Goal: Find specific page/section: Find specific page/section

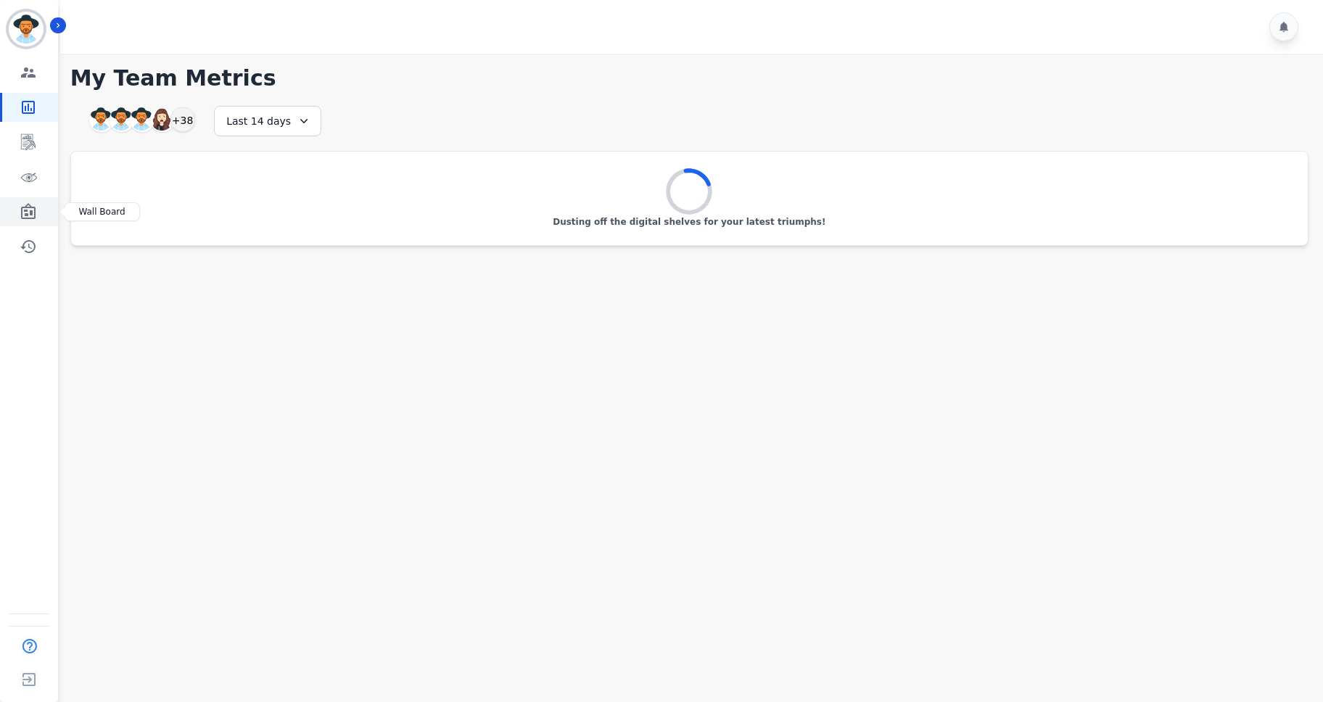
click at [21, 212] on icon "Sidebar" at bounding box center [28, 211] width 15 height 16
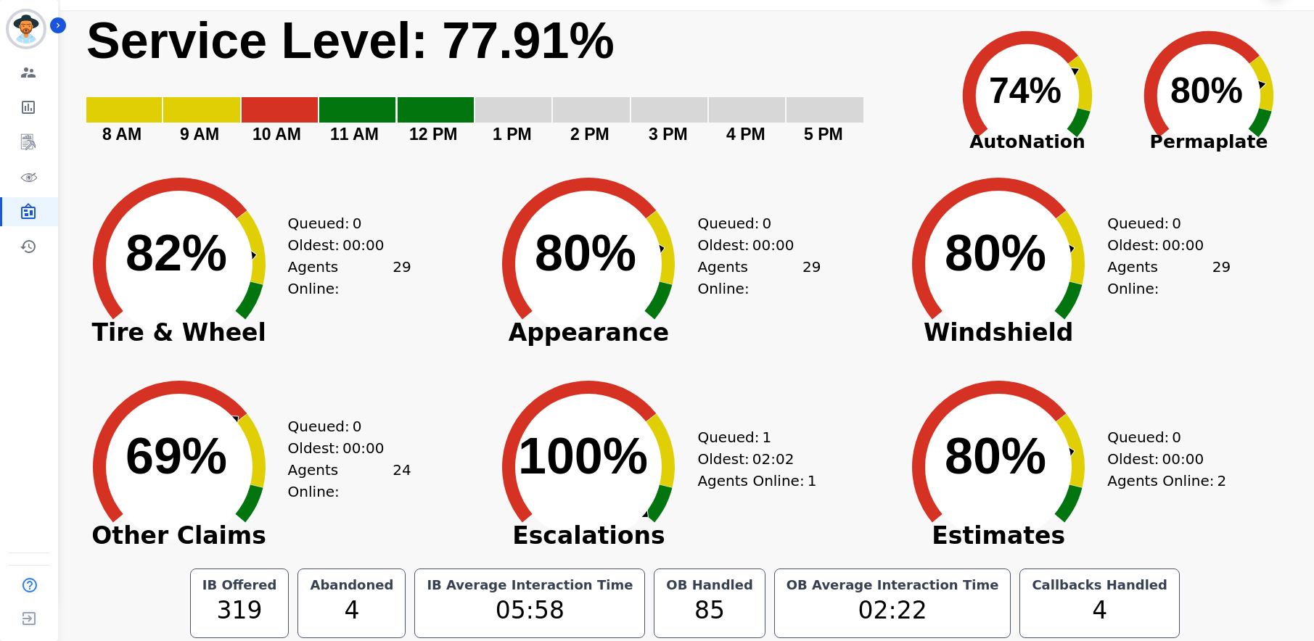
scroll to position [46, 0]
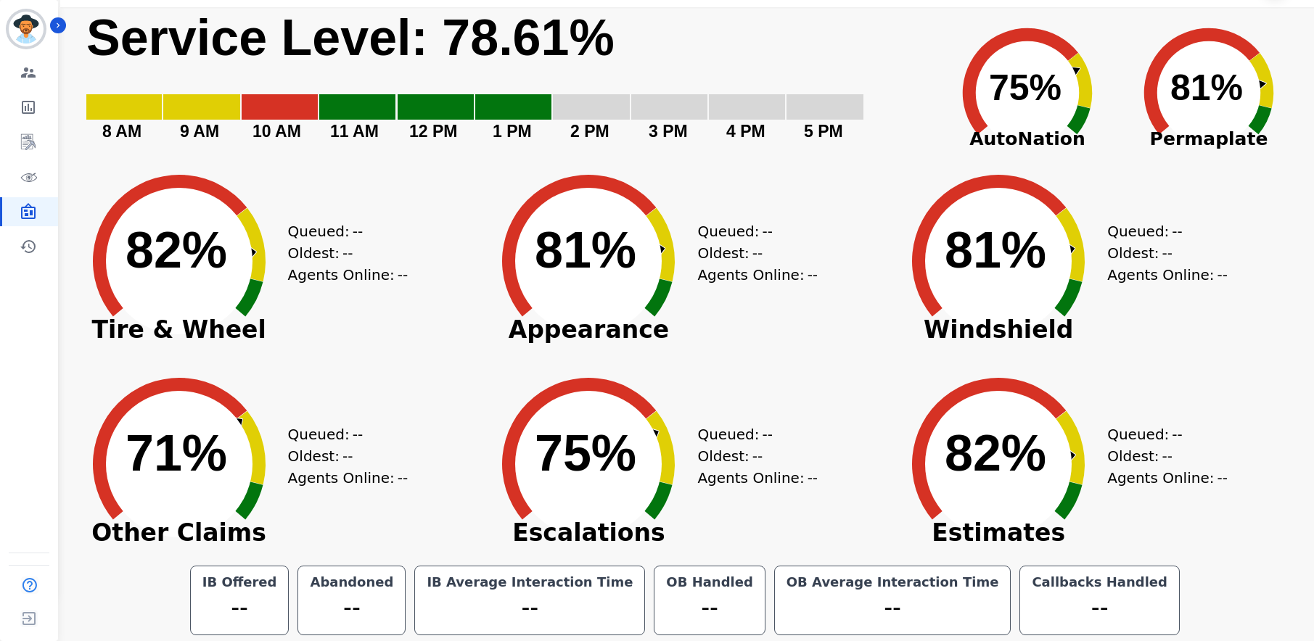
click at [417, 339] on div "Created with Highcharts 10.3.3 82% ​ 82% Tire & Wheel Queued: -- Oldest: -- Age…" at bounding box center [275, 250] width 410 height 203
